Goal: Task Accomplishment & Management: Use online tool/utility

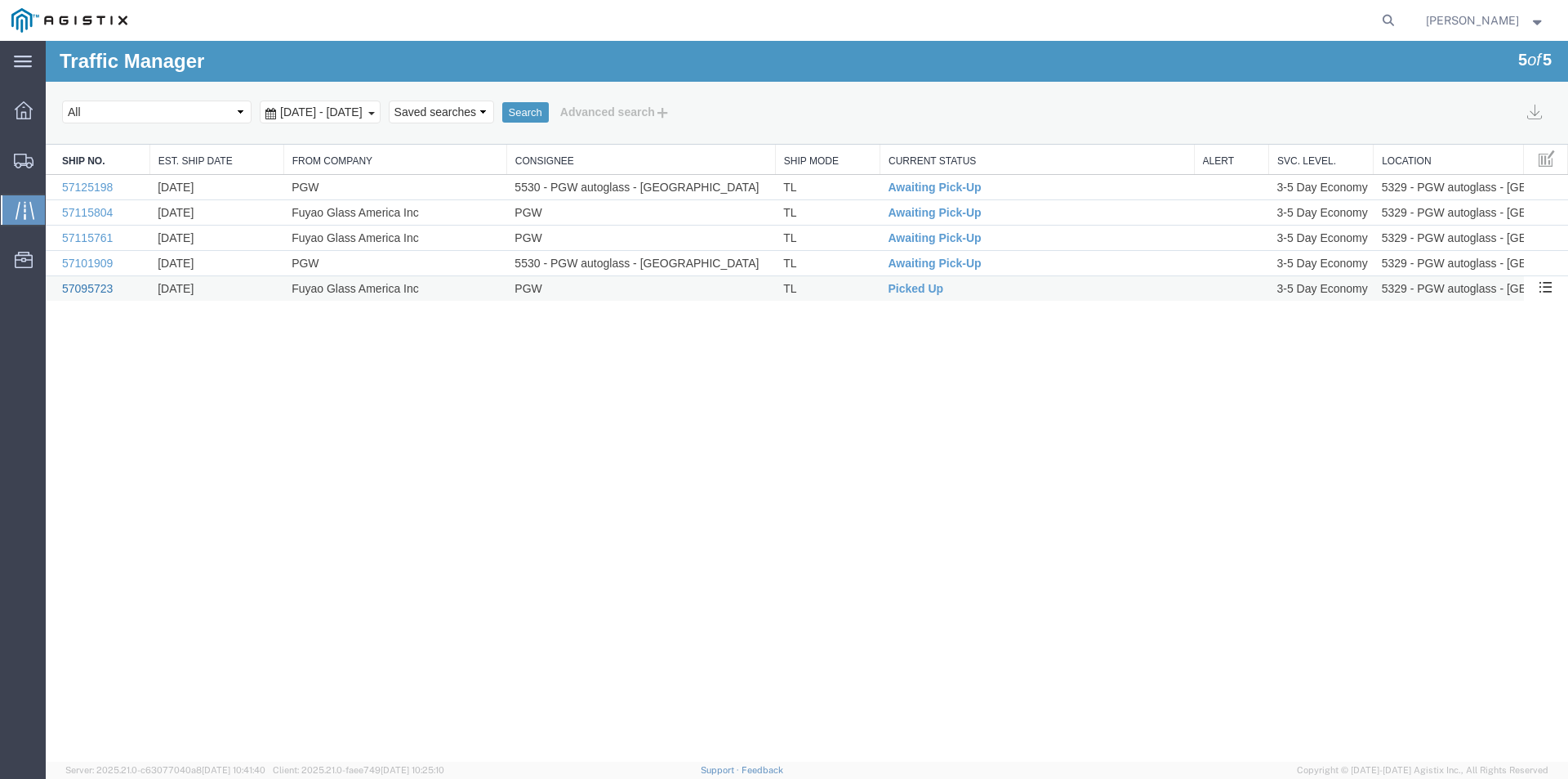
click at [74, 286] on link "57095723" at bounding box center [87, 288] width 51 height 13
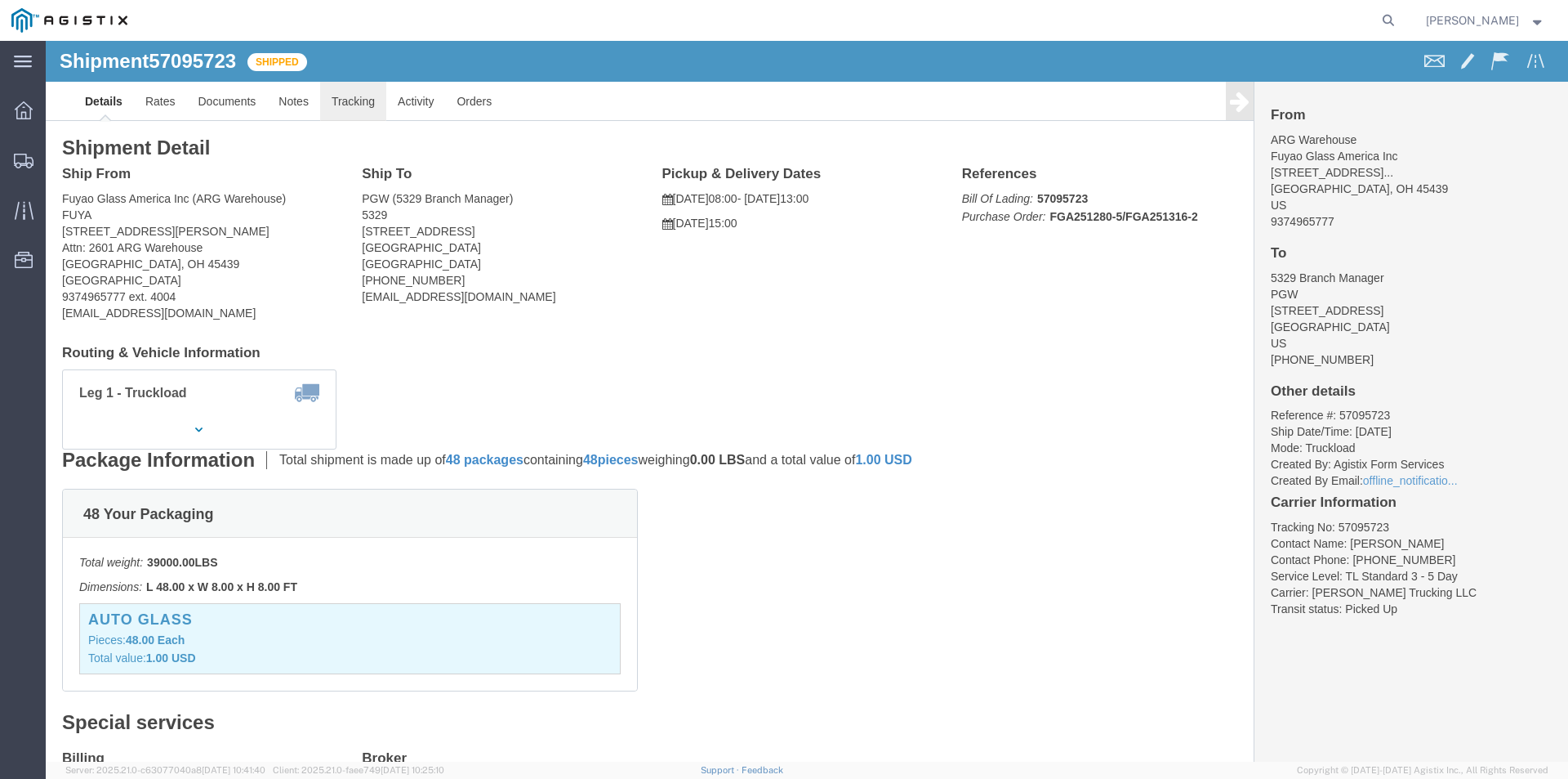
click link "Tracking"
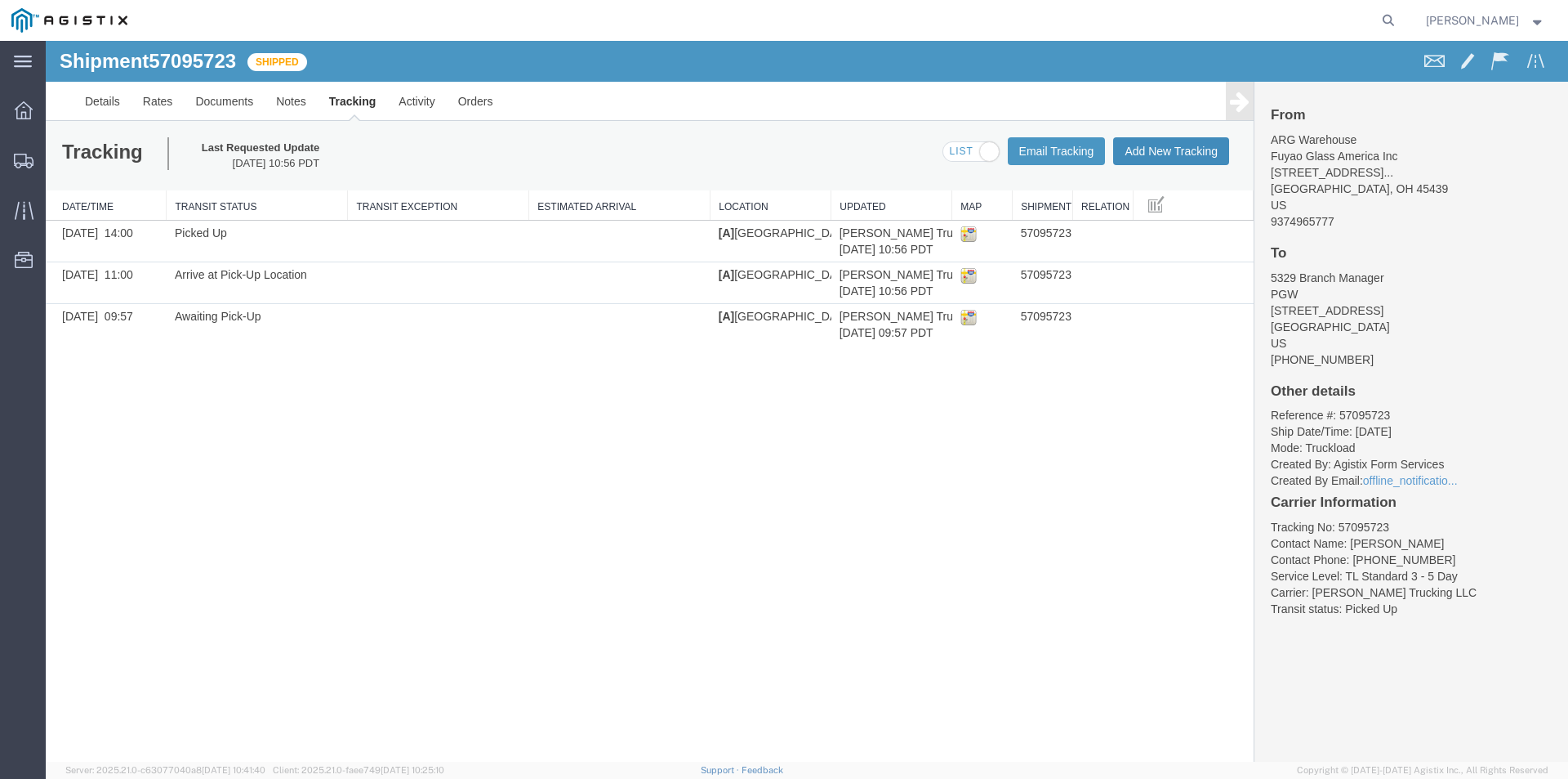
click at [1147, 151] on button "Add New Tracking" at bounding box center [1171, 151] width 116 height 28
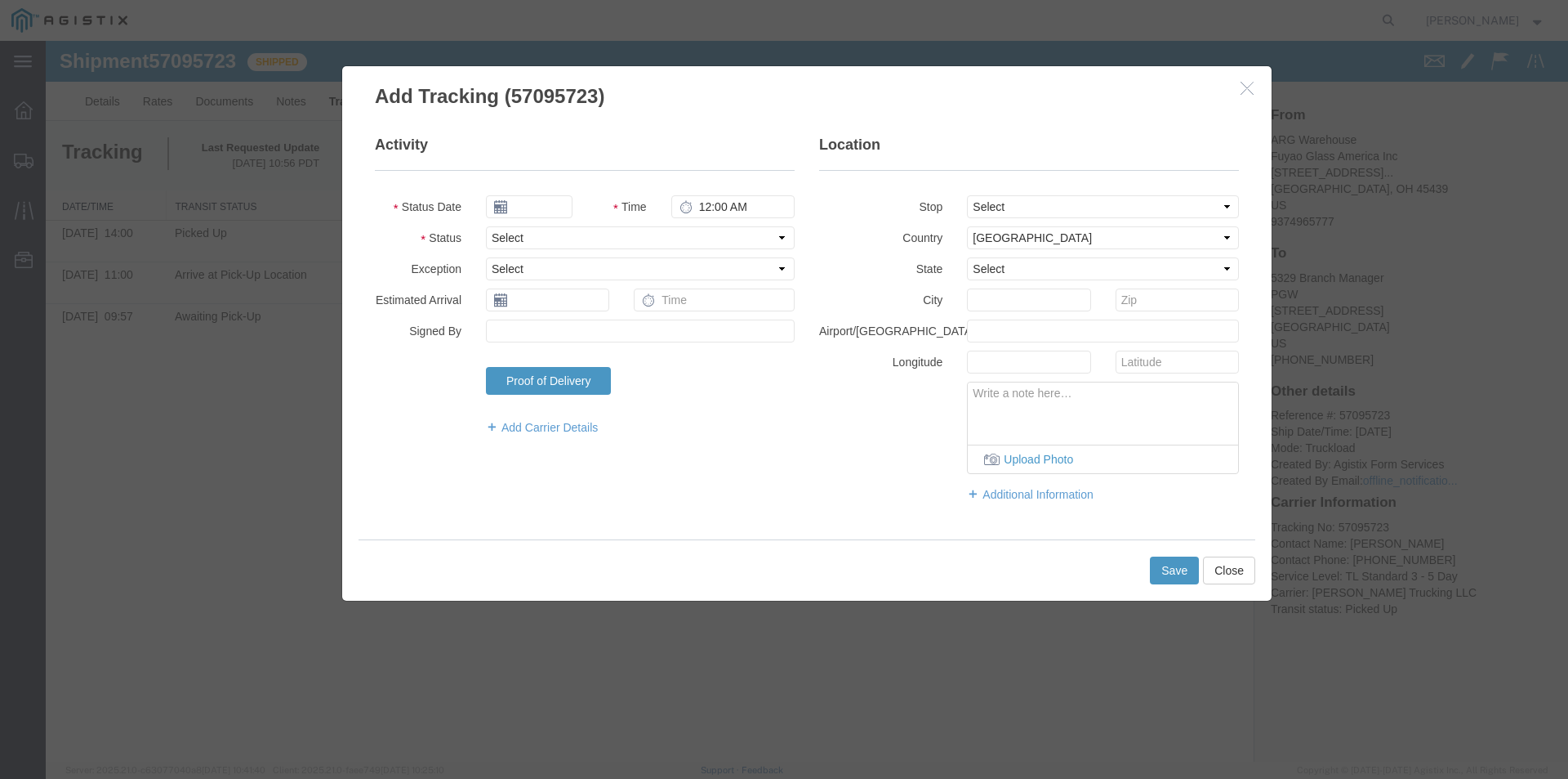
type input "[DATE]"
type input "10:00 AM"
click at [517, 211] on input "[DATE]" at bounding box center [529, 206] width 86 height 23
click at [549, 331] on td "14" at bounding box center [547, 333] width 25 height 25
type input "[DATE]"
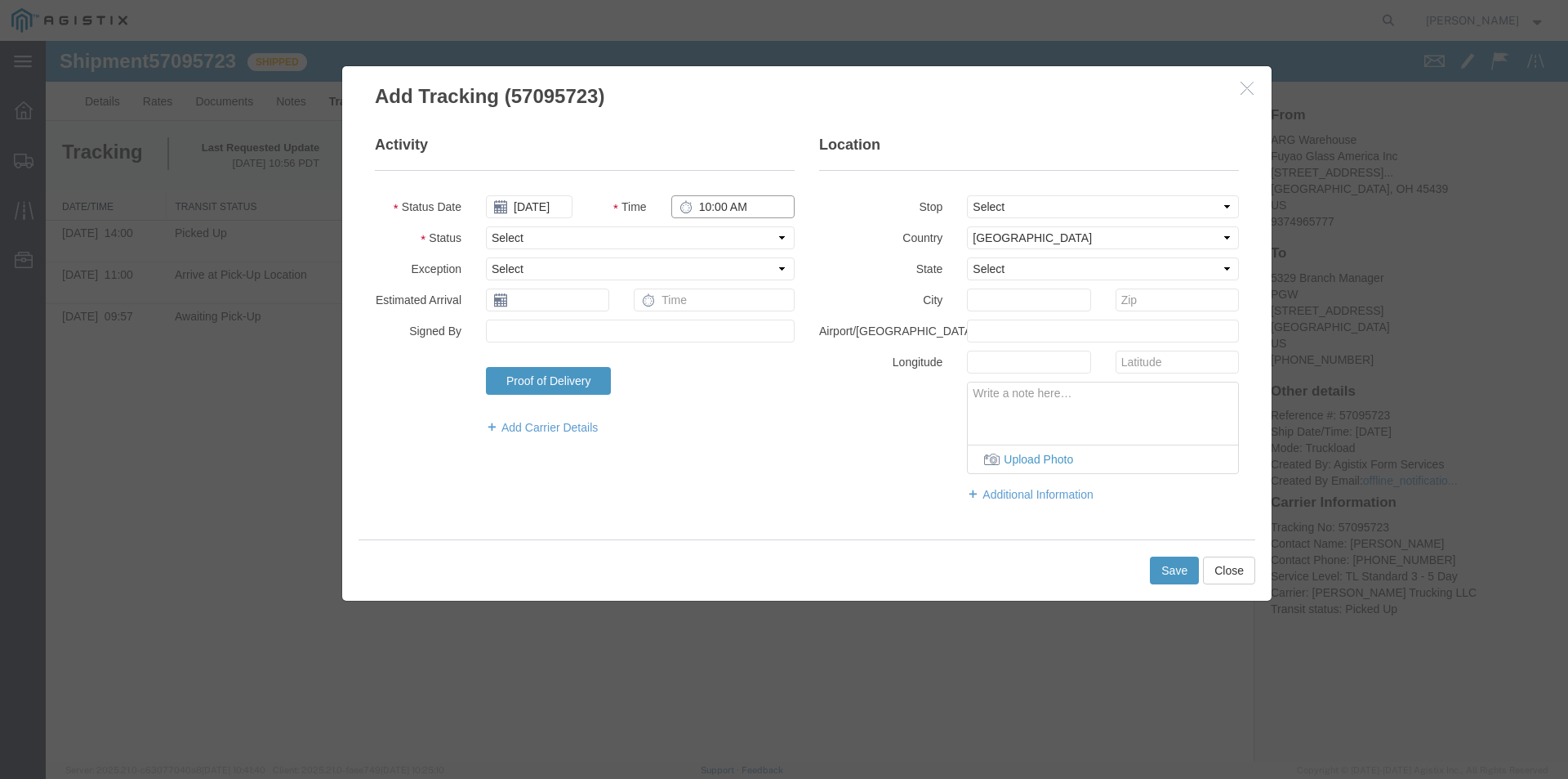
click at [750, 208] on input "10:00 AM" at bounding box center [733, 206] width 123 height 23
drag, startPoint x: 759, startPoint y: 210, endPoint x: 701, endPoint y: 210, distance: 58.0
click at [701, 210] on input "630:00 AM" at bounding box center [733, 206] width 123 height 23
click at [746, 205] on input "06300:00 AM" at bounding box center [733, 206] width 123 height 23
type input "6:30 AM"
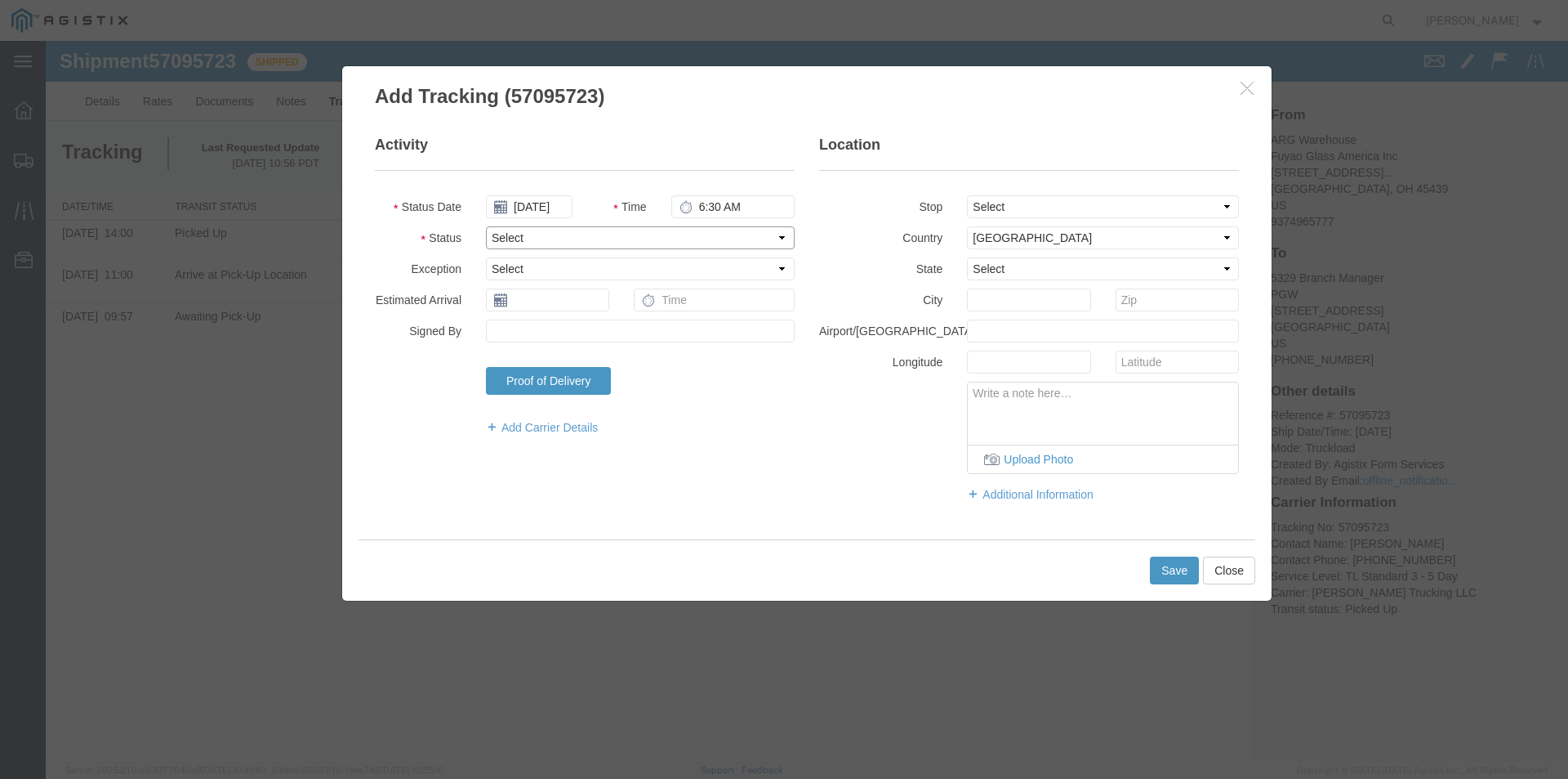
click at [777, 239] on select "Select Arrival Notice Available Arrival Notice Imported Arrive at Delivery Loca…" at bounding box center [640, 238] width 309 height 23
select select "DELIVRED"
click at [486, 227] on select "Select Arrival Notice Available Arrival Notice Imported Arrive at Delivery Loca…" at bounding box center [640, 238] width 309 height 23
click at [1230, 203] on select "Select From: [STREET_ADDRESS][GEOGRAPHIC_DATA][PERSON_NAME]: [STREET_ADDRESS] T…" at bounding box center [1103, 206] width 272 height 23
select select "{"pickupDeliveryInfoId": "123498140","pickupOrDelivery": "D","stopNum": "100","…"
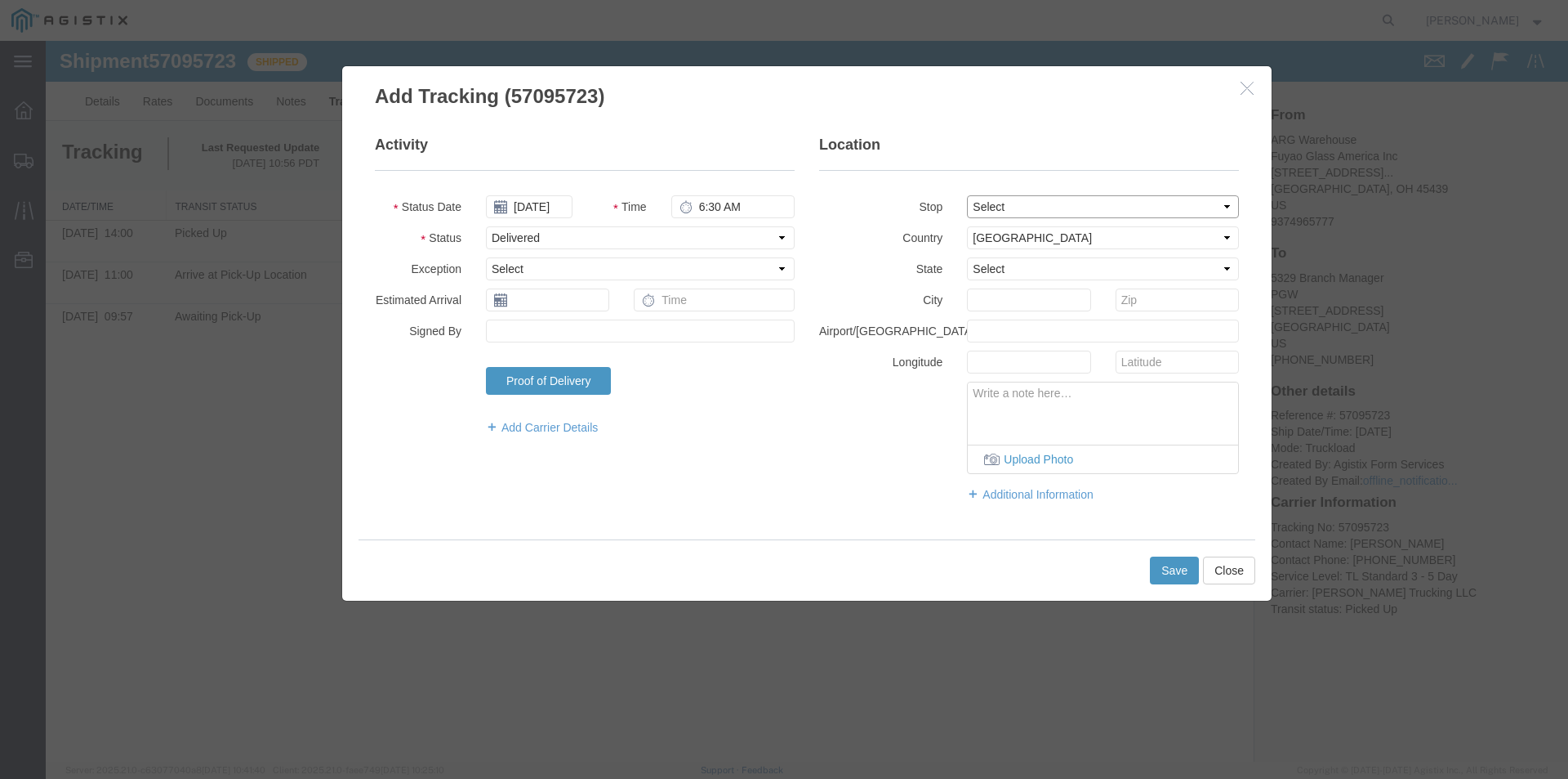
click at [967, 195] on select "Select From: [STREET_ADDRESS][GEOGRAPHIC_DATA][PERSON_NAME]: [STREET_ADDRESS] T…" at bounding box center [1103, 206] width 272 height 23
select select "OH"
type input "Chillicothe"
click at [1172, 568] on button "Save" at bounding box center [1174, 570] width 49 height 28
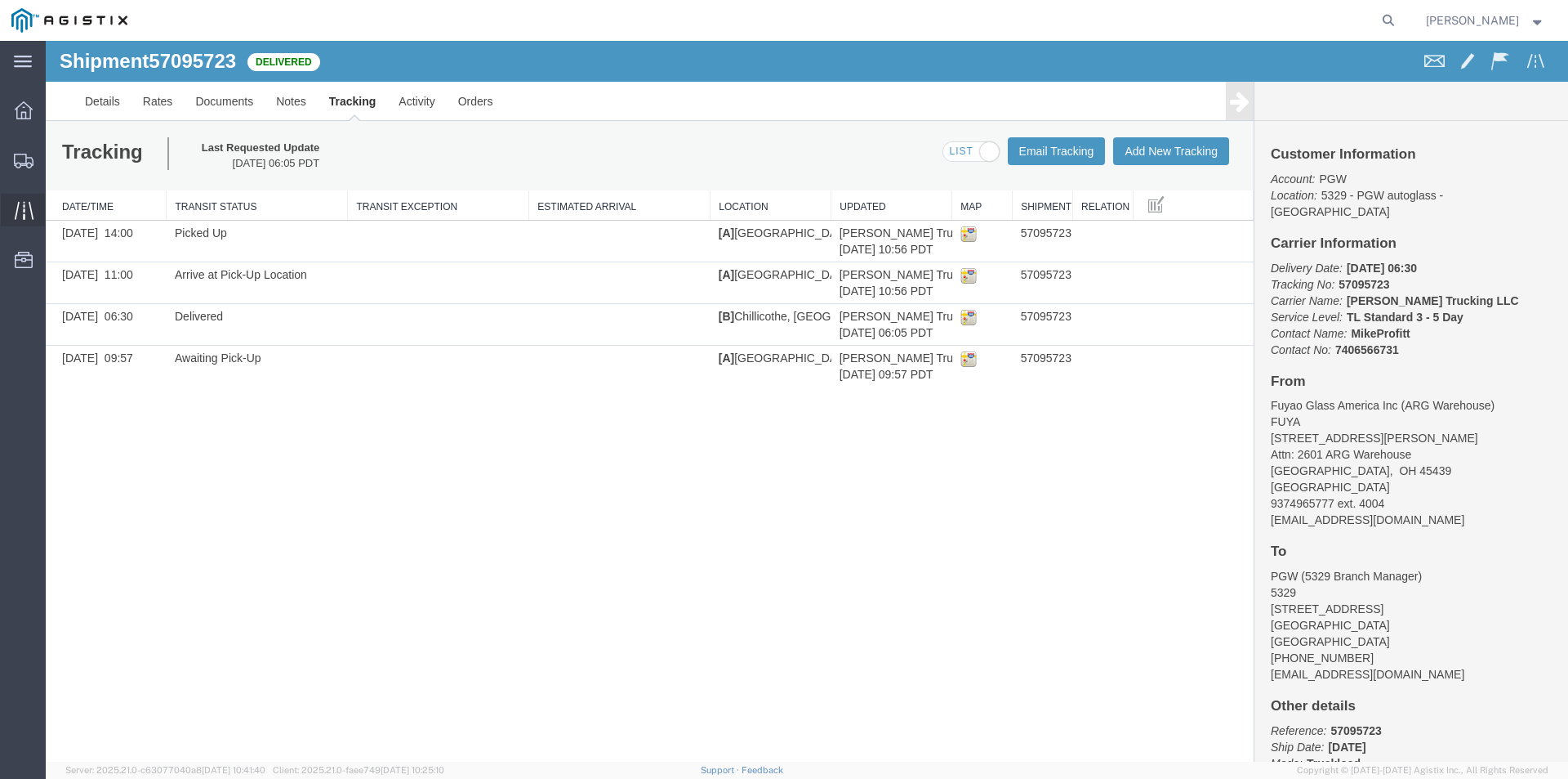
click at [19, 201] on icon at bounding box center [24, 211] width 19 height 19
